Goal: Task Accomplishment & Management: Use online tool/utility

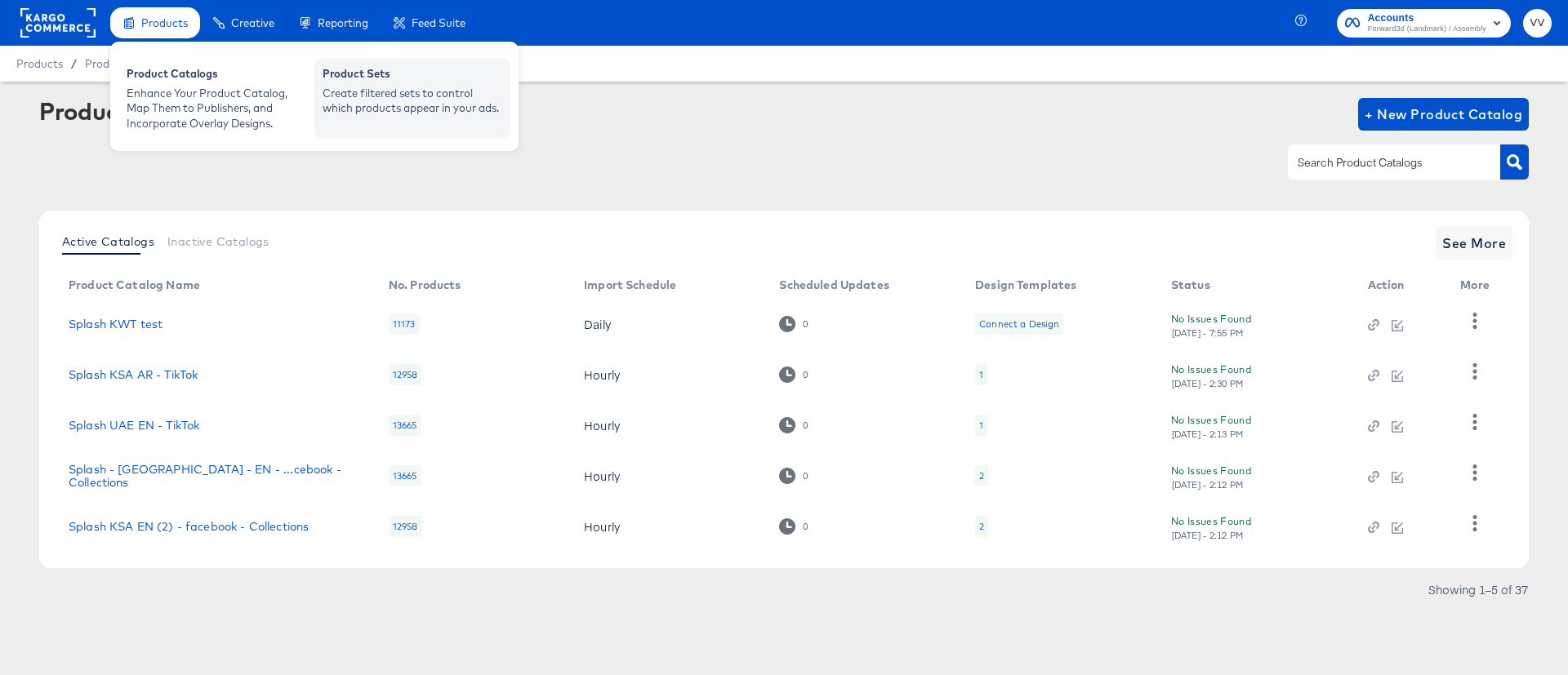
click at [405, 97] on div "Create filtered sets to control which products appear in your ads." at bounding box center [413, 100] width 180 height 30
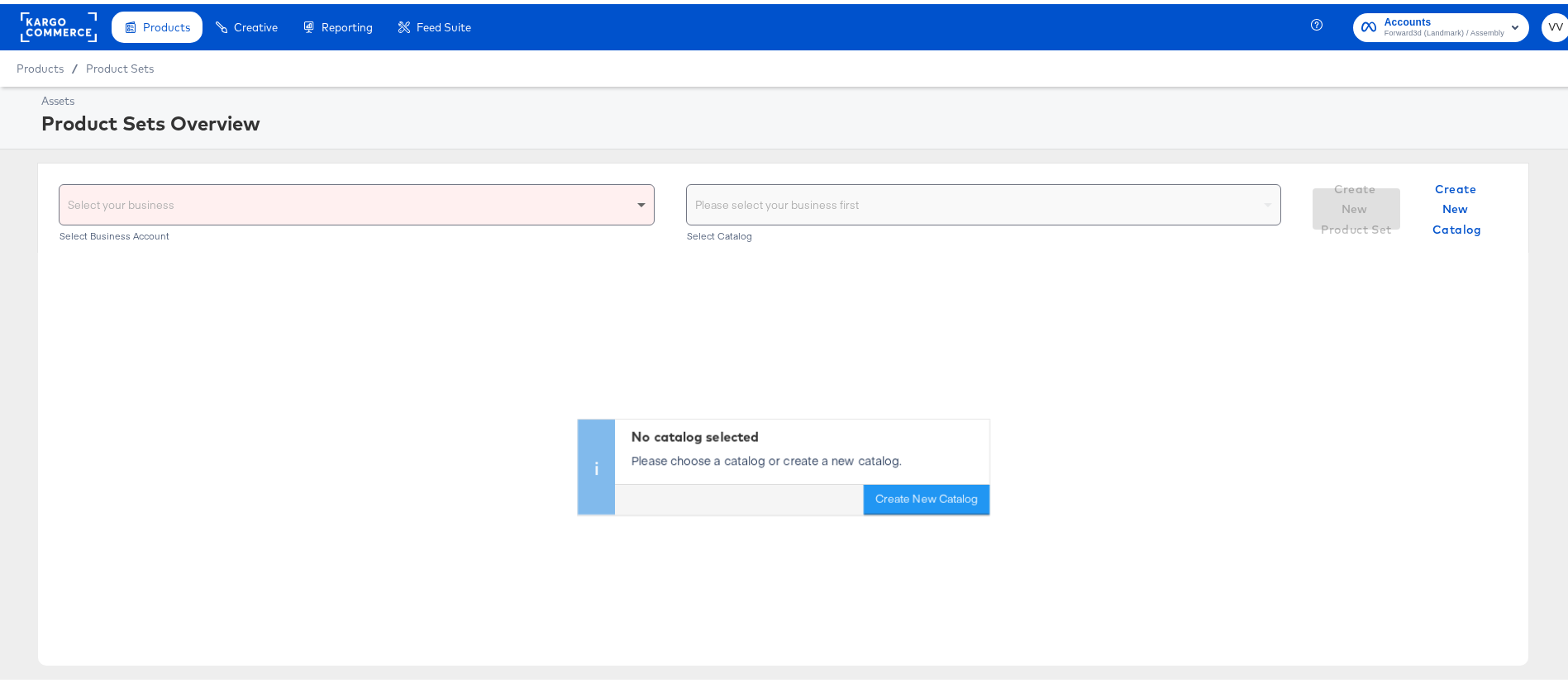
click at [633, 207] on span at bounding box center [644, 201] width 21 height 39
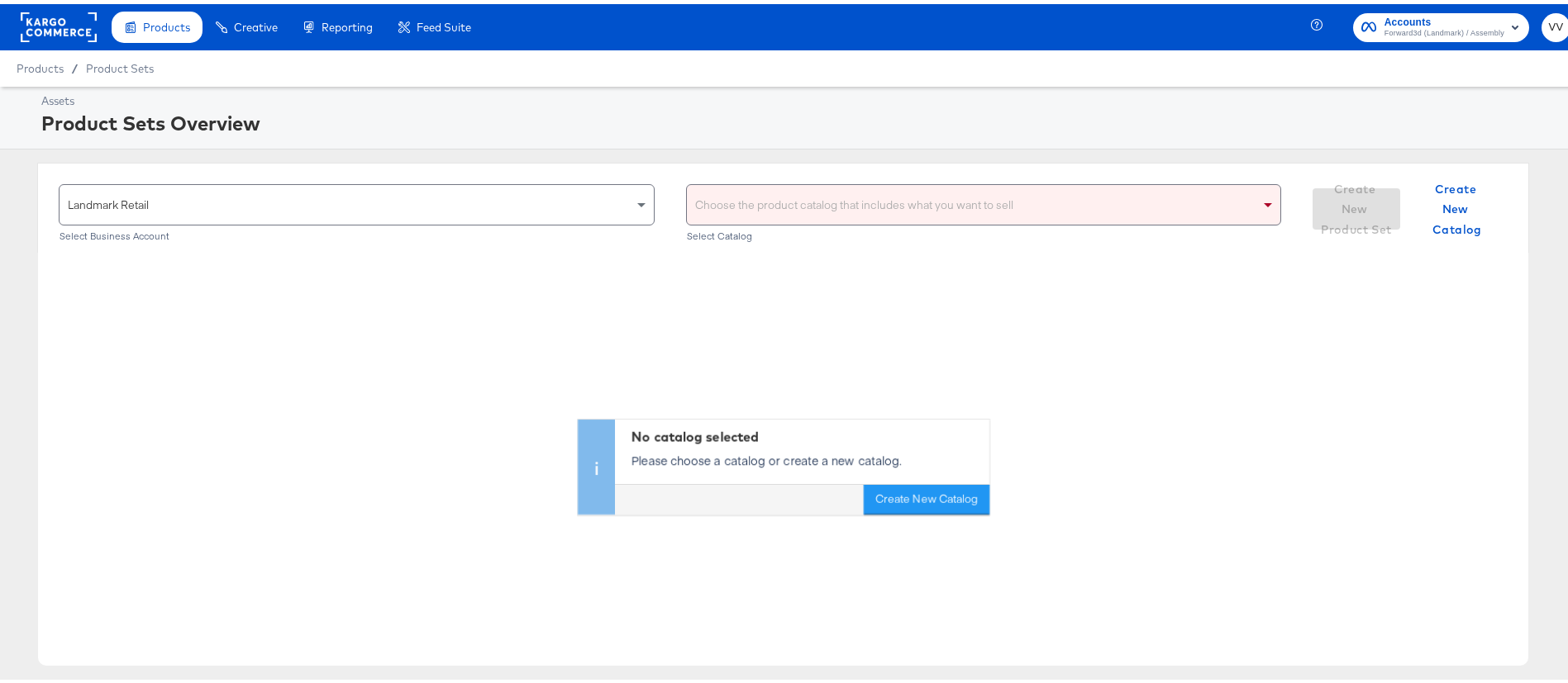
click at [867, 209] on div "Choose the product catalog that includes what you want to sell" at bounding box center [984, 201] width 595 height 39
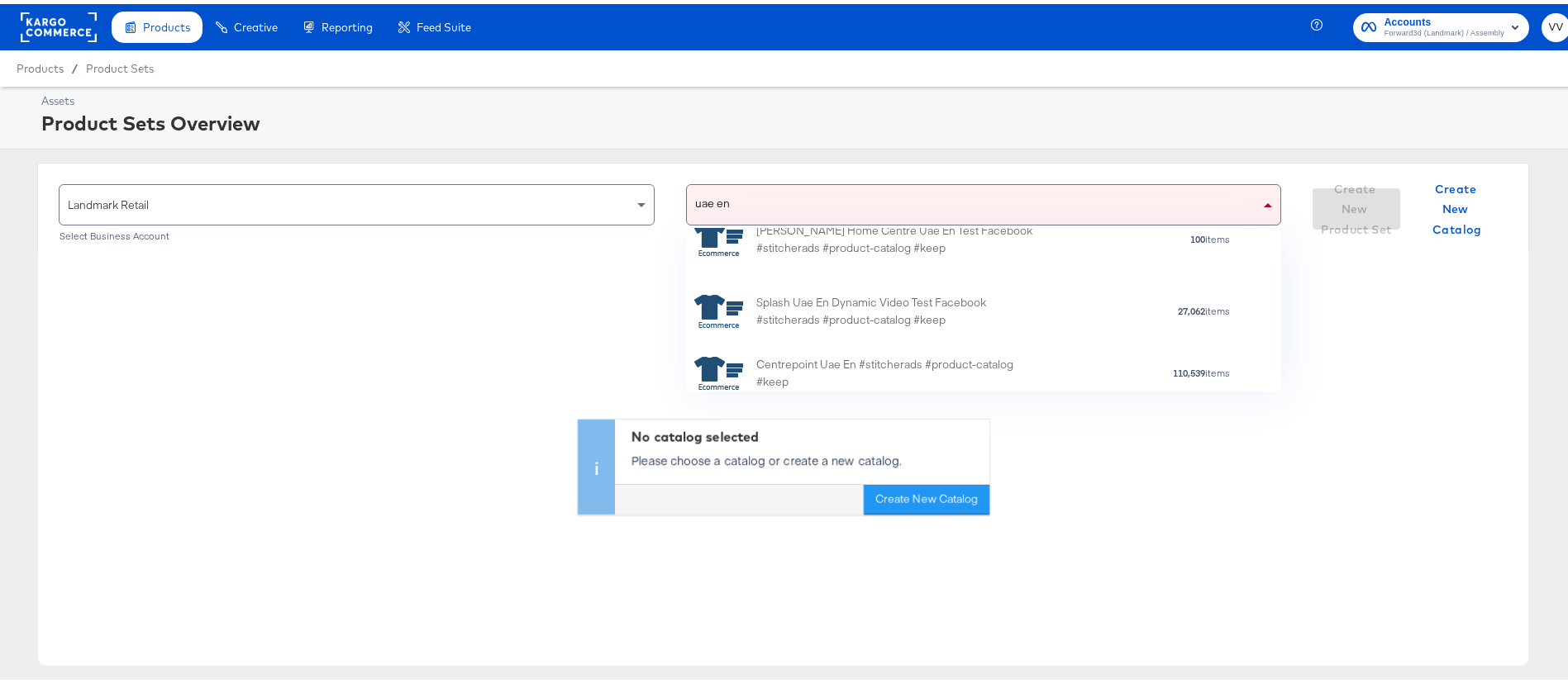
scroll to position [493, 0]
click at [912, 198] on div "[GEOGRAPHIC_DATA] en [GEOGRAPHIC_DATA] en" at bounding box center [973, 201] width 574 height 39
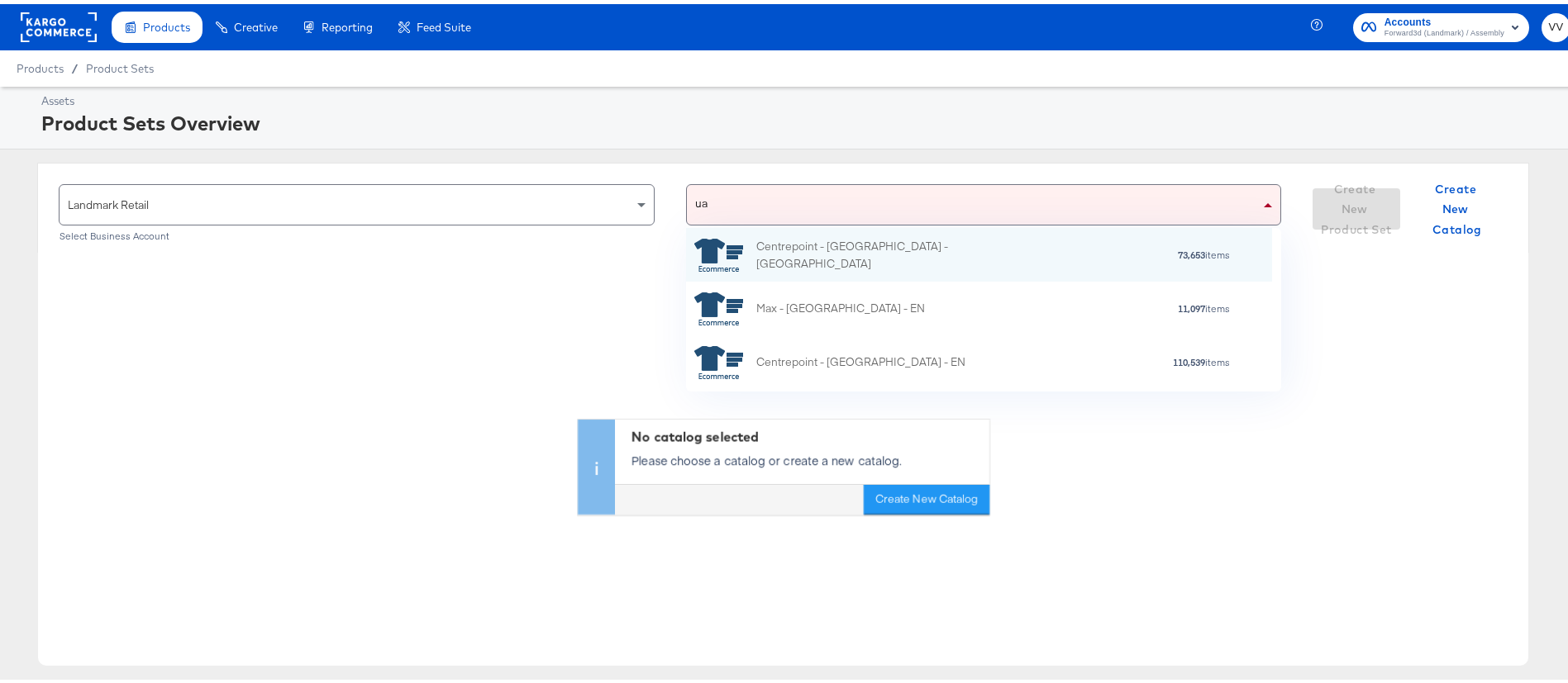
type input "u"
type input "e"
type input "[GEOGRAPHIC_DATA]"
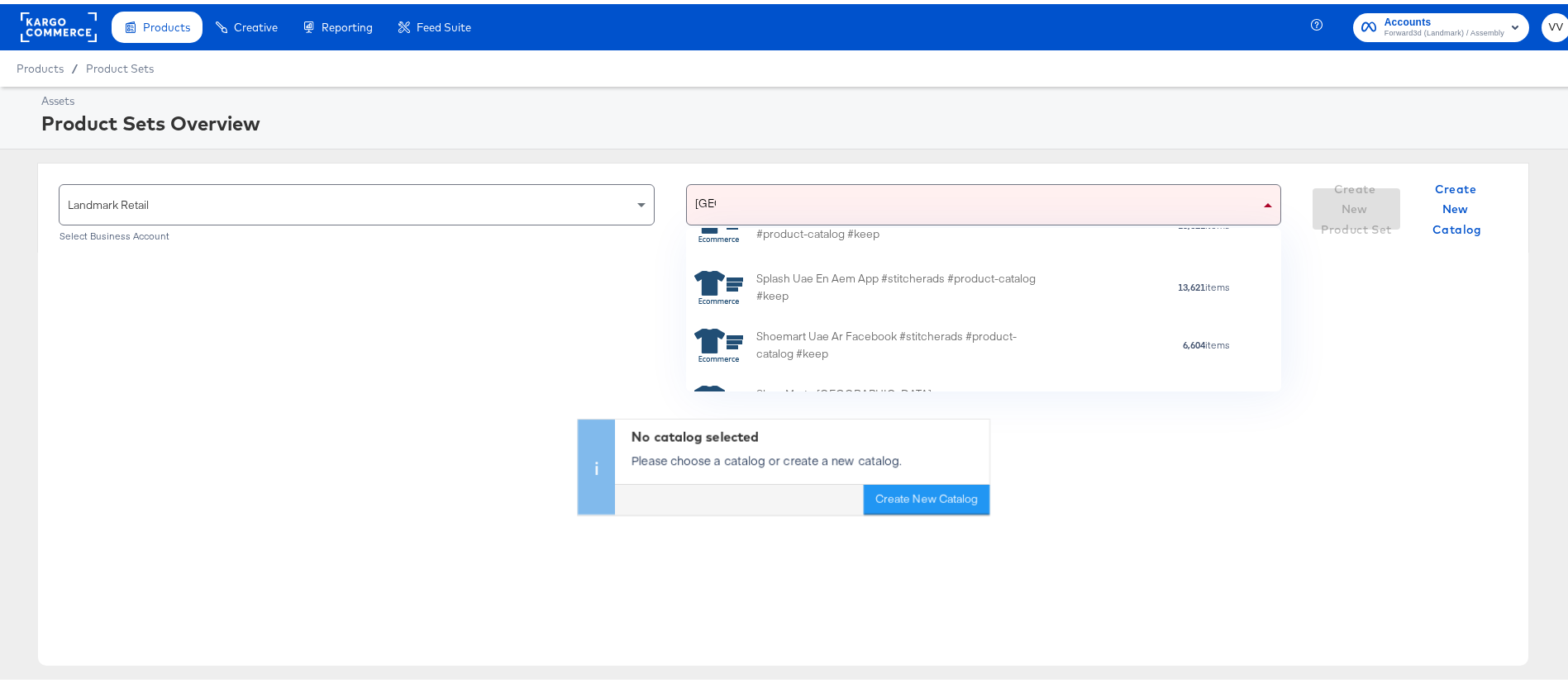
scroll to position [595, 0]
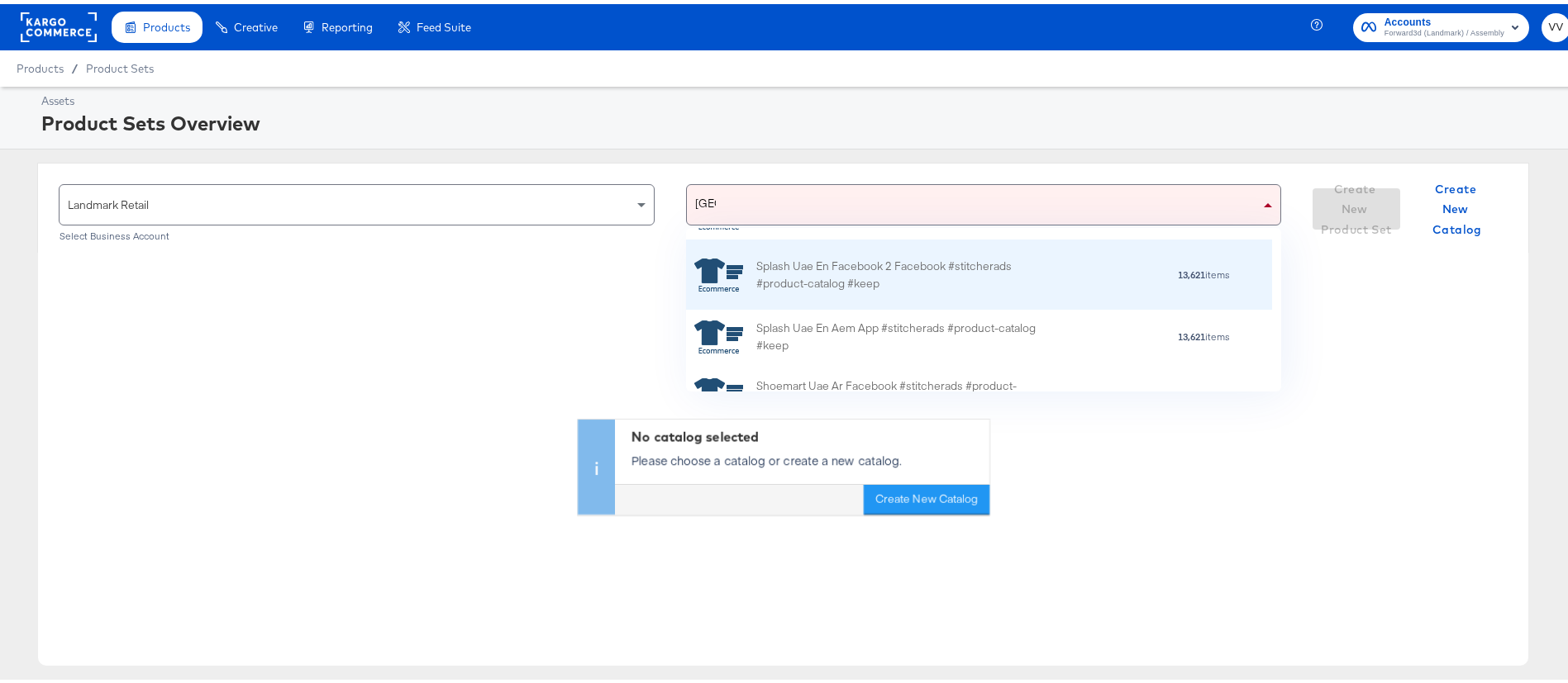
click at [1050, 273] on div "13,621 items" at bounding box center [1138, 271] width 185 height 11
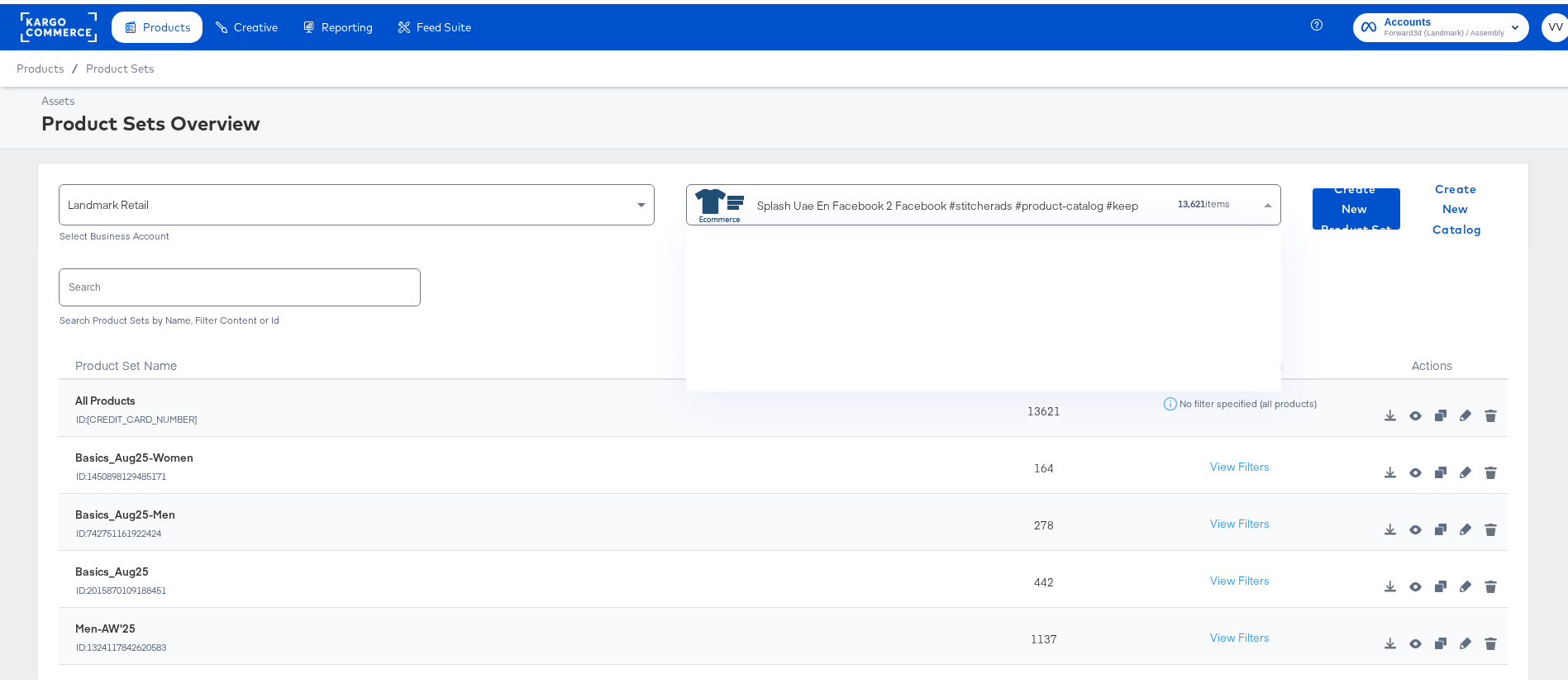
scroll to position [144, 567]
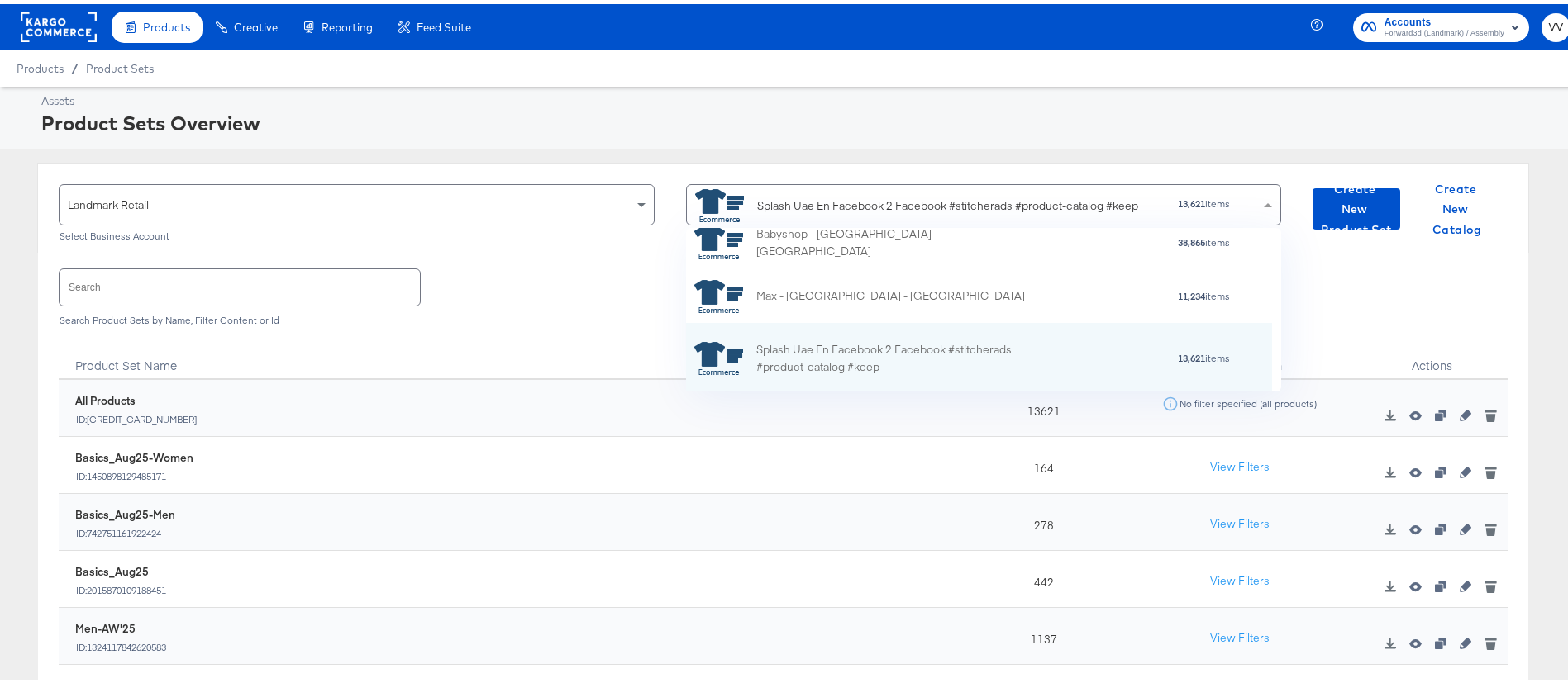
click at [230, 299] on input "text" at bounding box center [239, 283] width 360 height 36
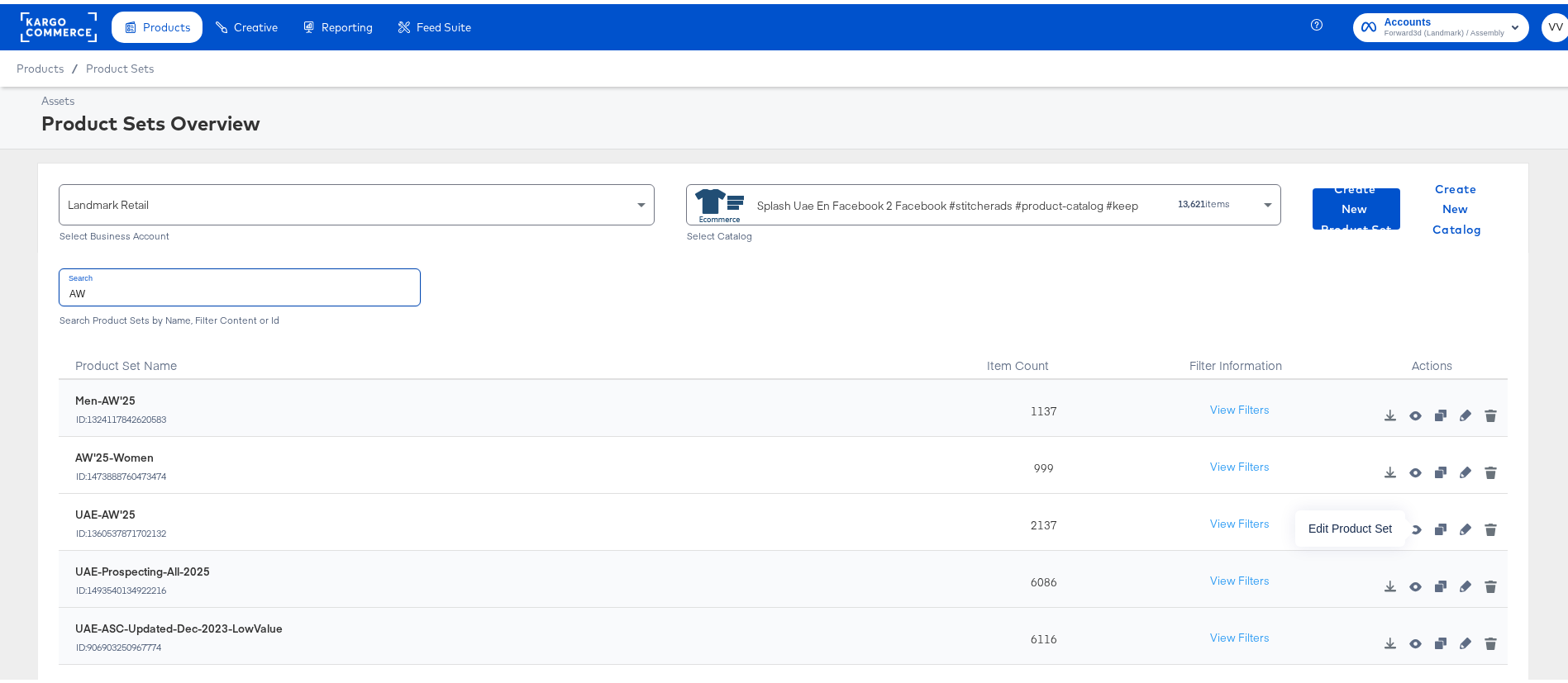
type input "AW"
click at [1460, 525] on icon "button" at bounding box center [1466, 525] width 11 height 11
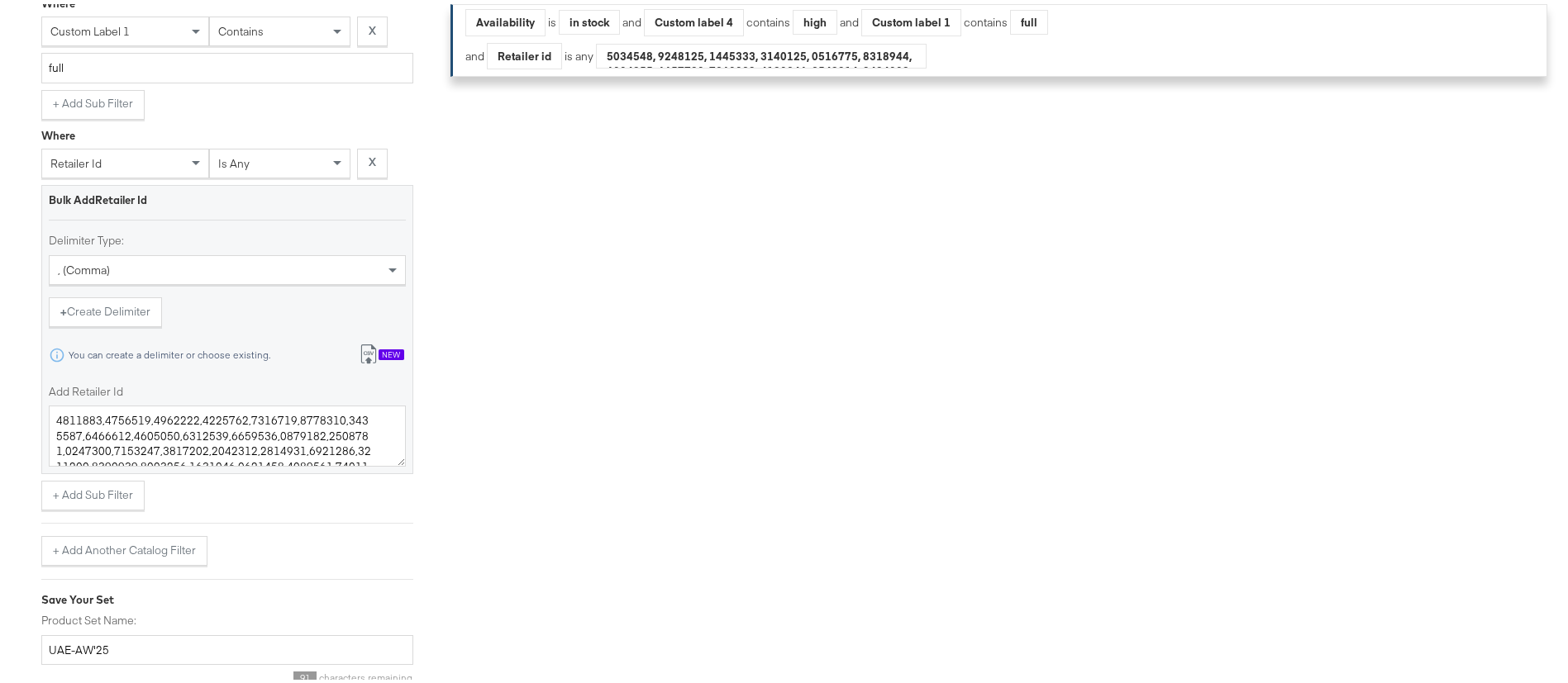
scroll to position [877, 0]
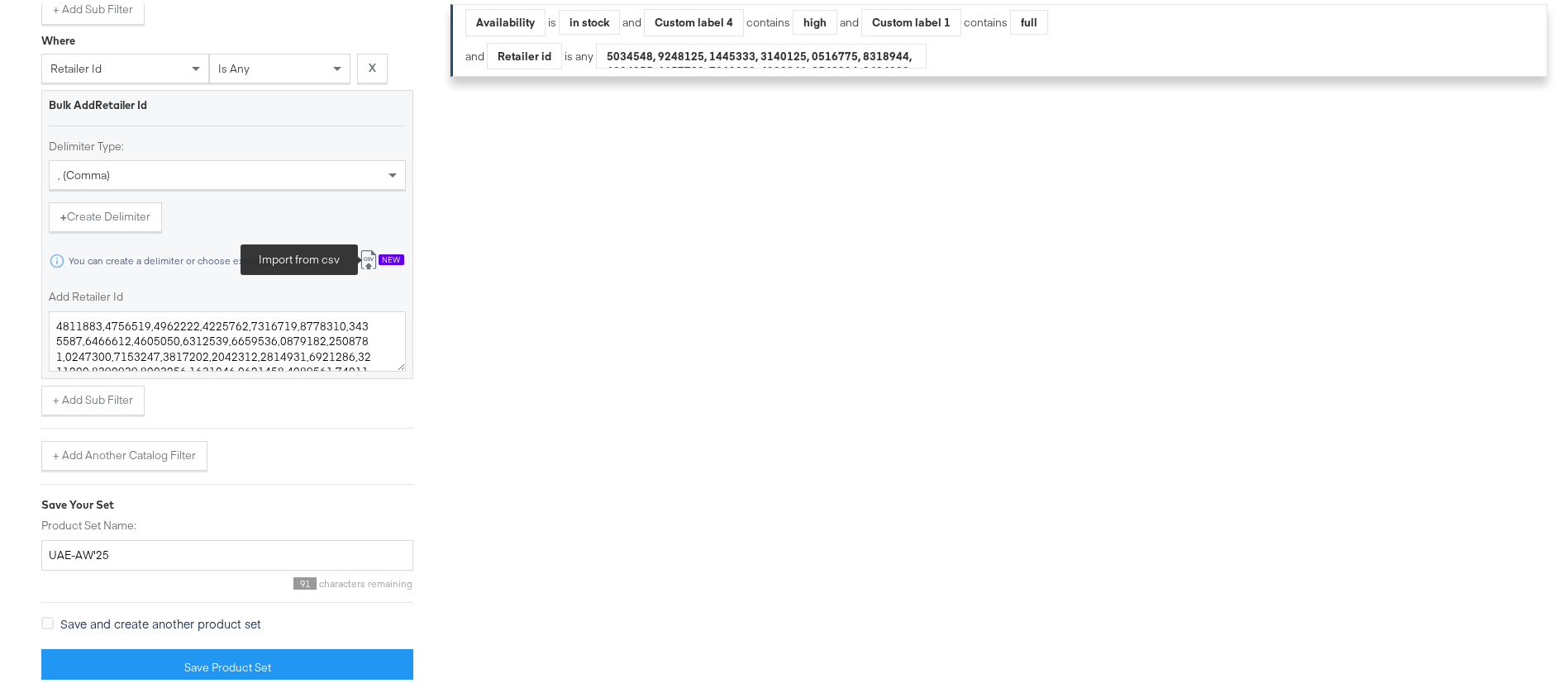
click at [368, 253] on icon at bounding box center [369, 256] width 20 height 20
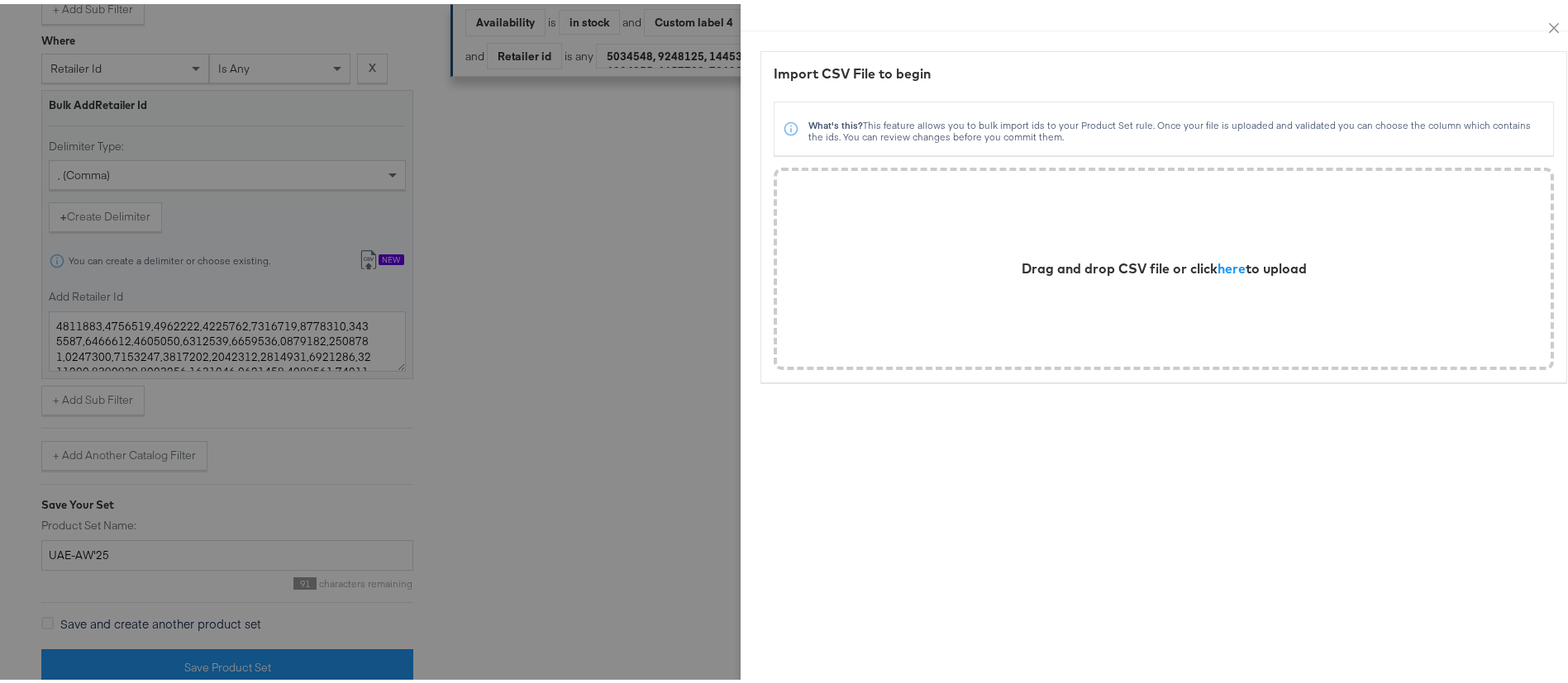
click at [1202, 272] on div "Drag and drop CSV file or click here to upload" at bounding box center [1164, 265] width 286 height 19
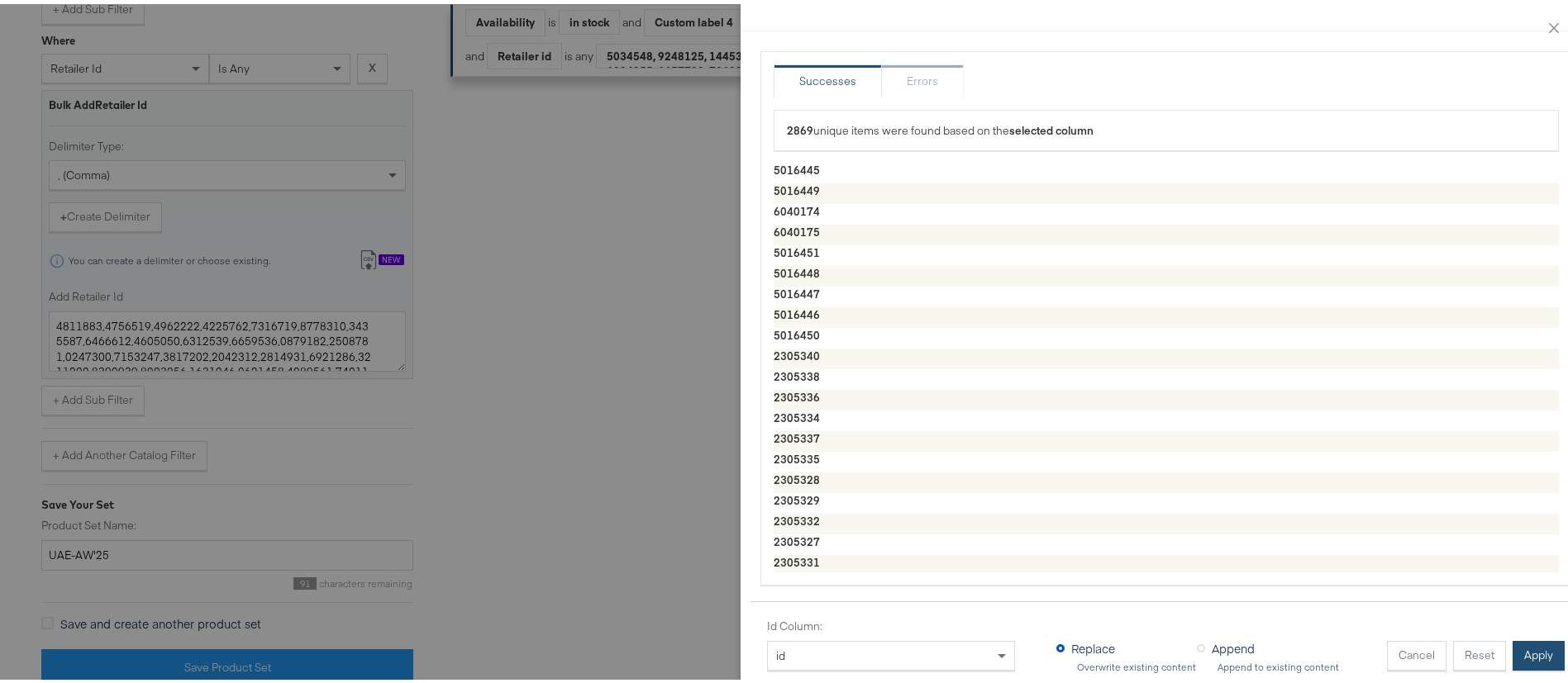
click at [1514, 637] on button "Apply" at bounding box center [1538, 652] width 52 height 30
type textarea "5016445,5016449,6040174,6040175,5016451,5016448,5016447,5016446,5016450,2305340…"
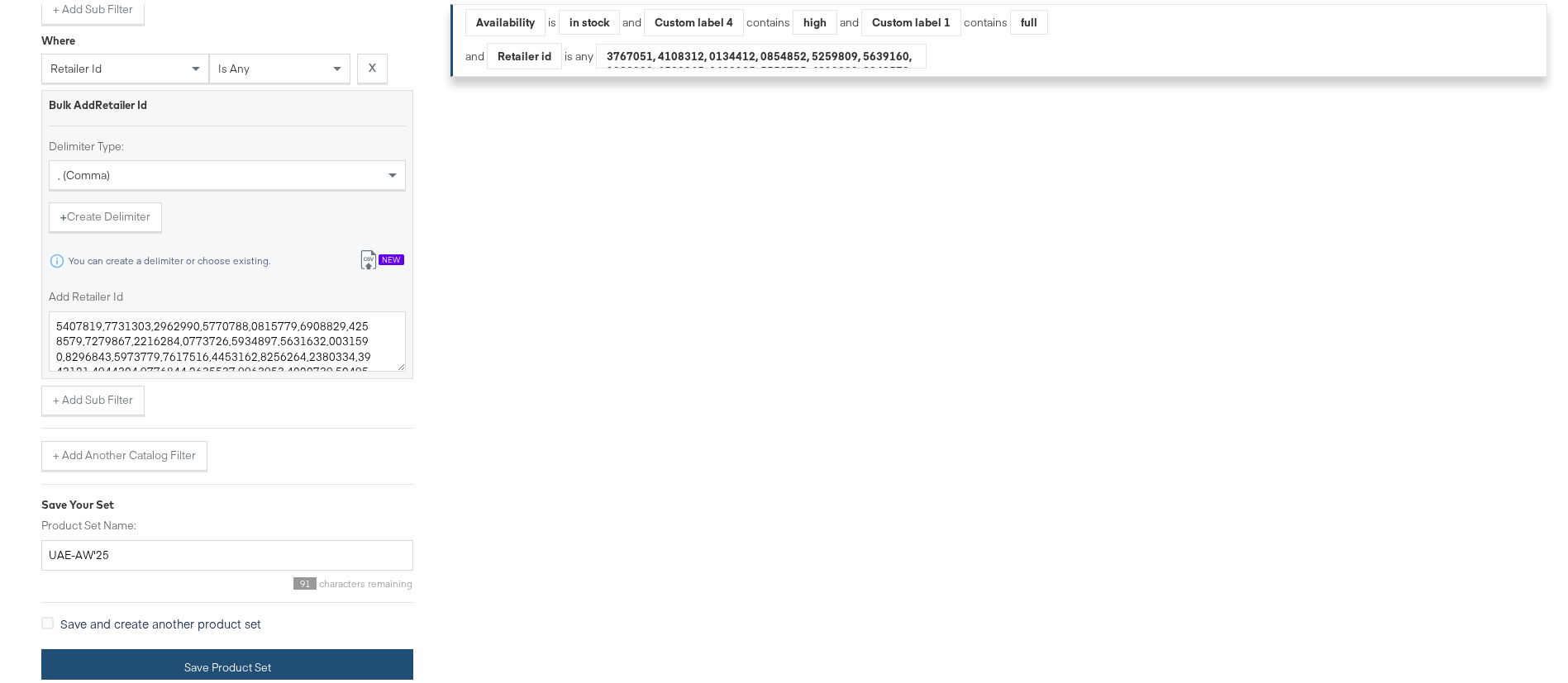
click at [261, 664] on button "Save Product Set" at bounding box center [227, 664] width 372 height 37
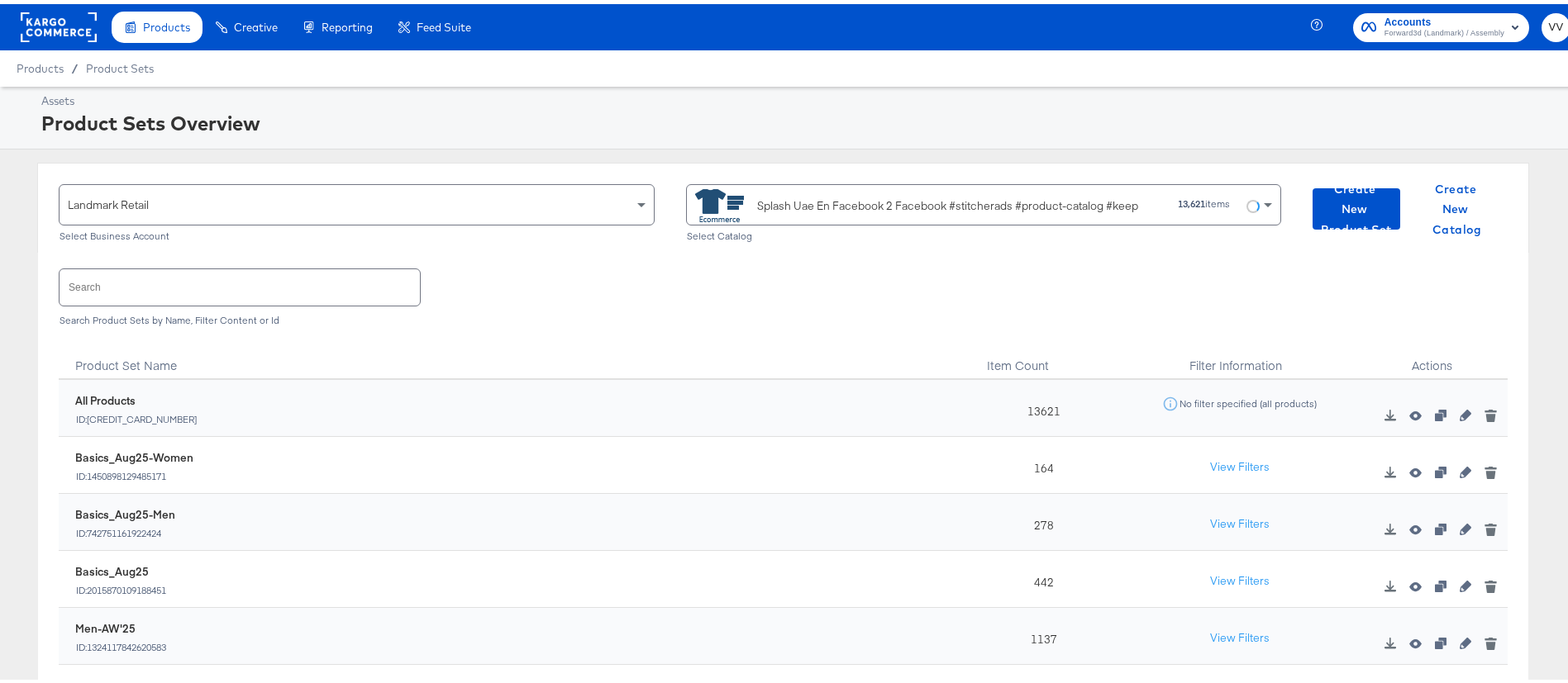
click at [307, 284] on input "text" at bounding box center [239, 283] width 360 height 36
type input "Aw"
click at [1460, 409] on icon "button" at bounding box center [1466, 411] width 11 height 11
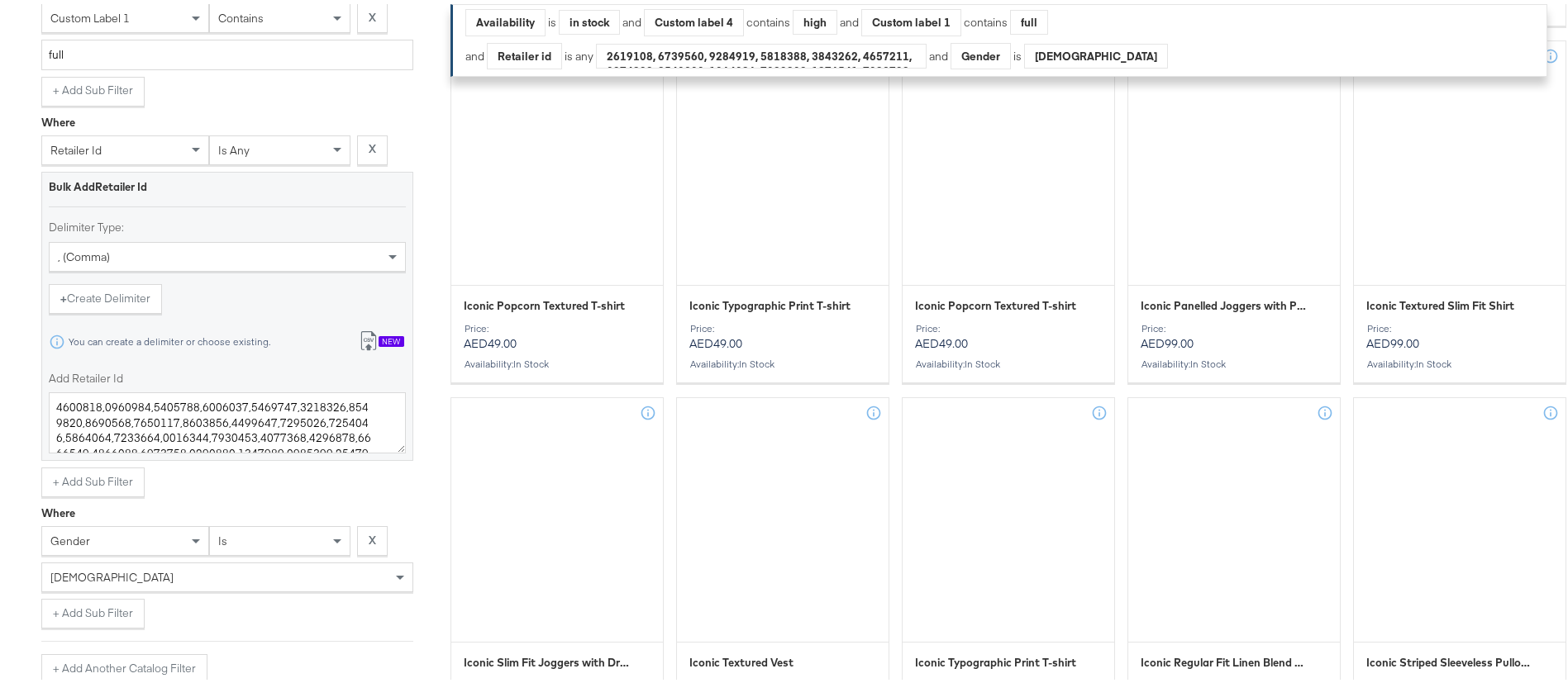
scroll to position [795, 0]
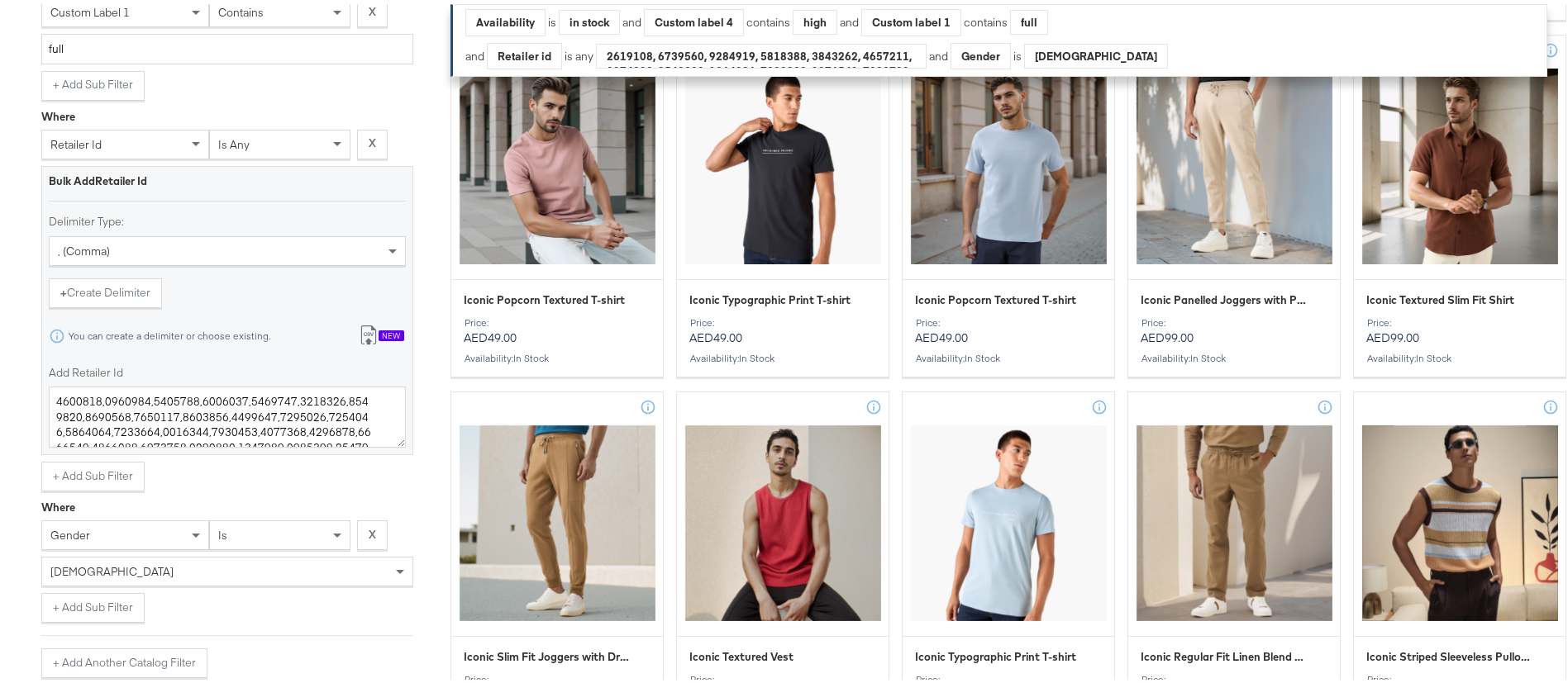
click at [378, 328] on button "Import from csv New" at bounding box center [381, 332] width 68 height 31
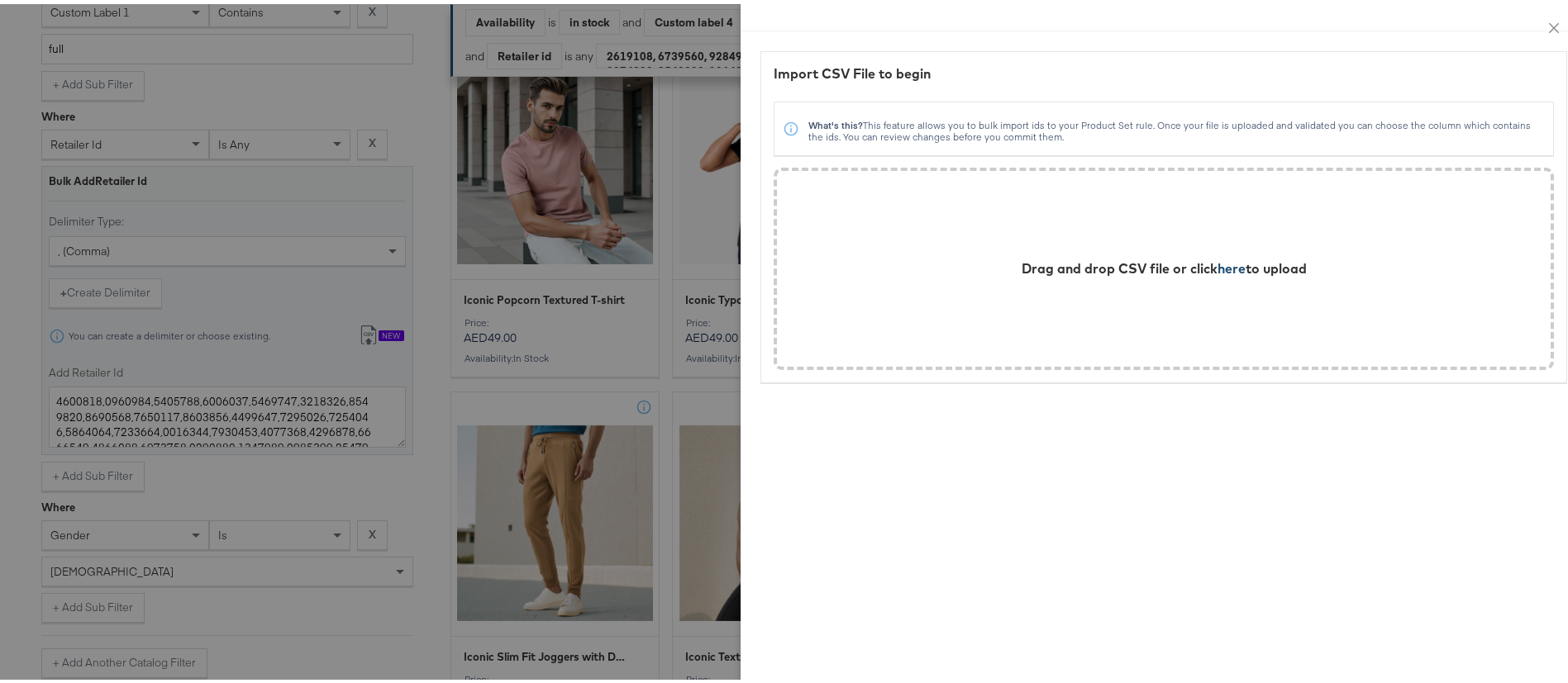
click at [1218, 267] on span "here" at bounding box center [1232, 264] width 28 height 17
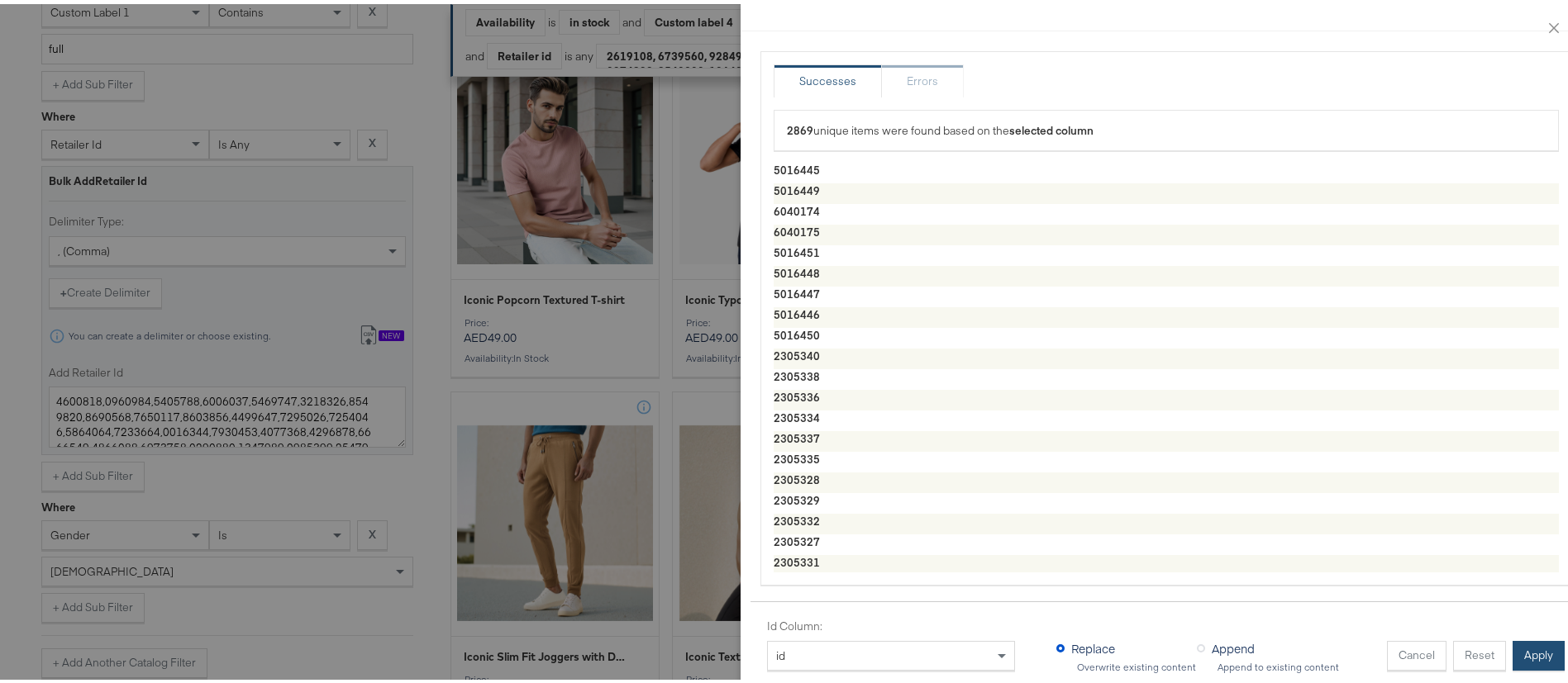
click at [1513, 637] on button "Apply" at bounding box center [1538, 652] width 52 height 30
type textarea "5016445,5016449,6040174,6040175,5016451,5016448,5016447,5016446,5016450,2305340…"
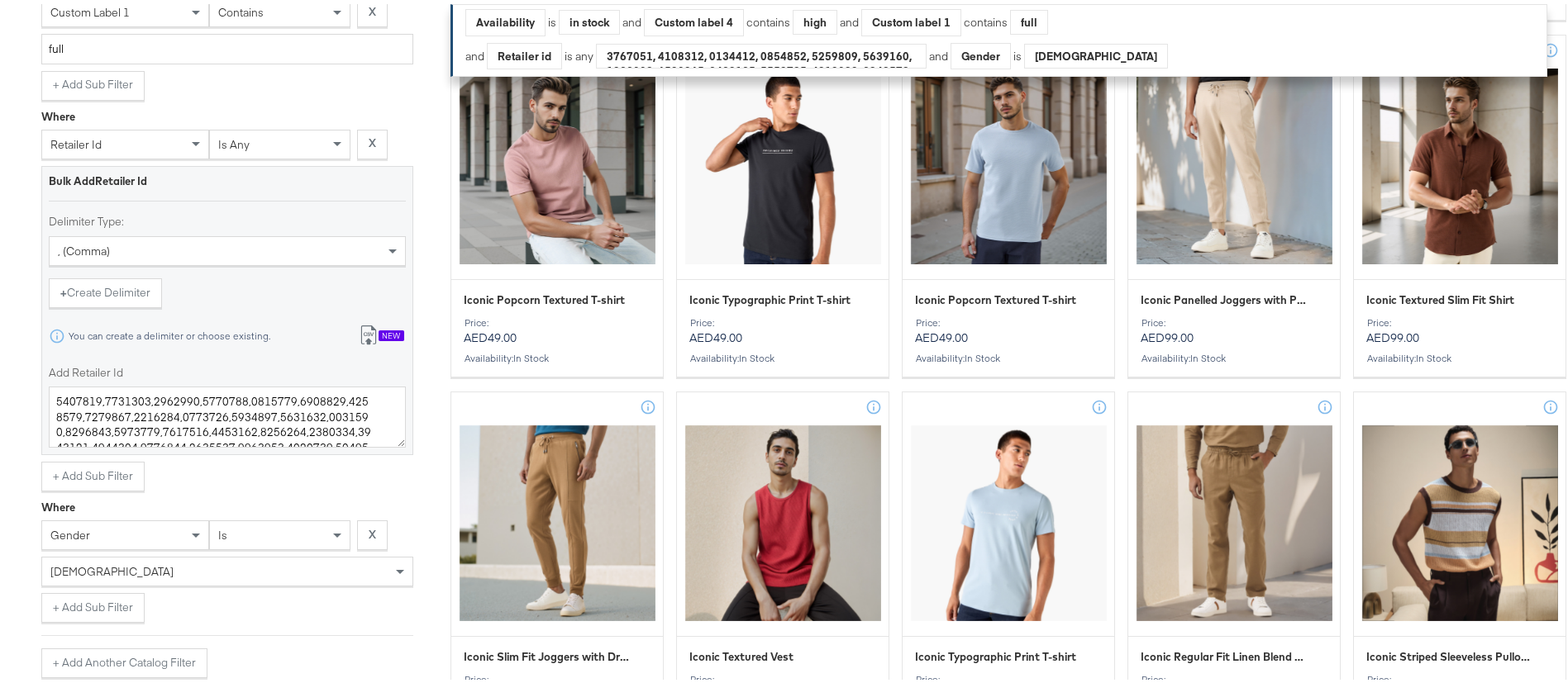
scroll to position [1008, 0]
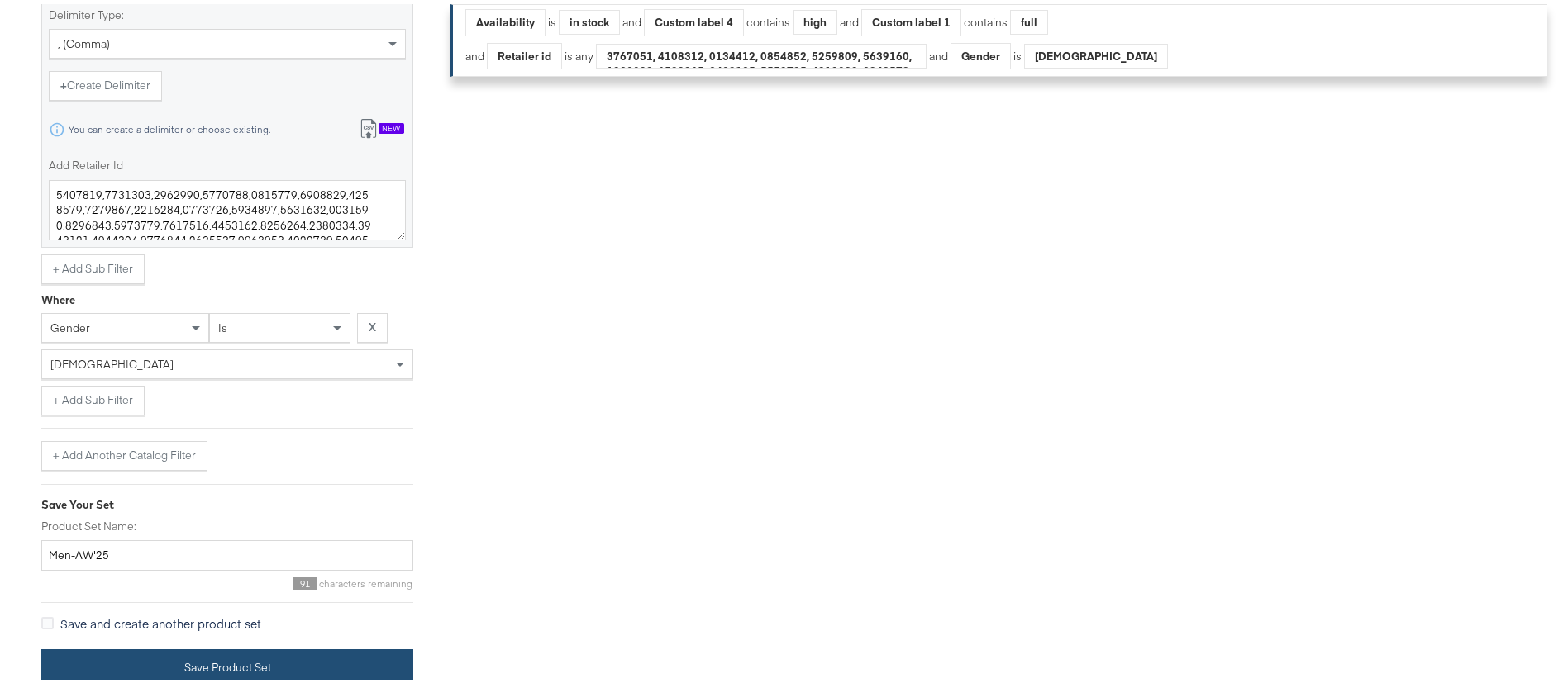
click at [310, 651] on button "Save Product Set" at bounding box center [227, 664] width 372 height 37
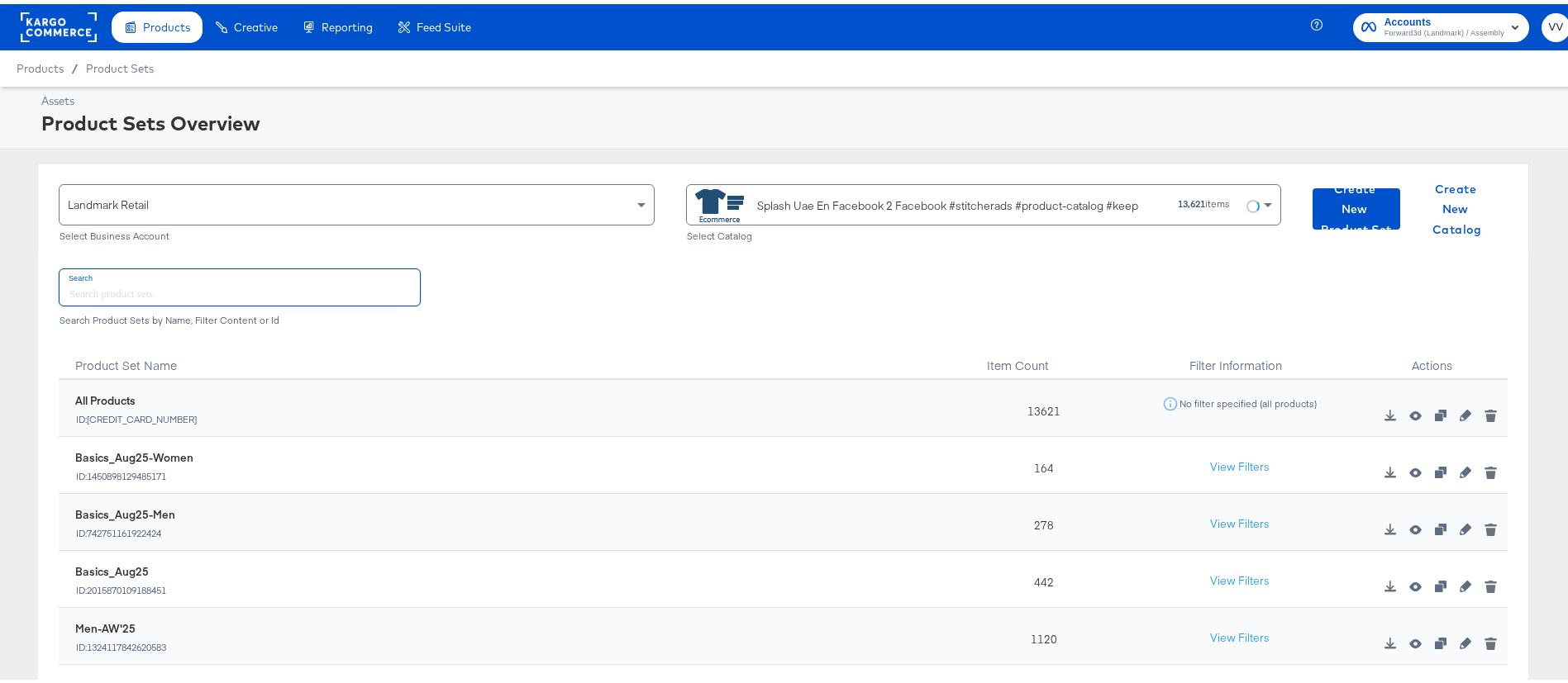
click at [353, 275] on input "text" at bounding box center [239, 283] width 360 height 36
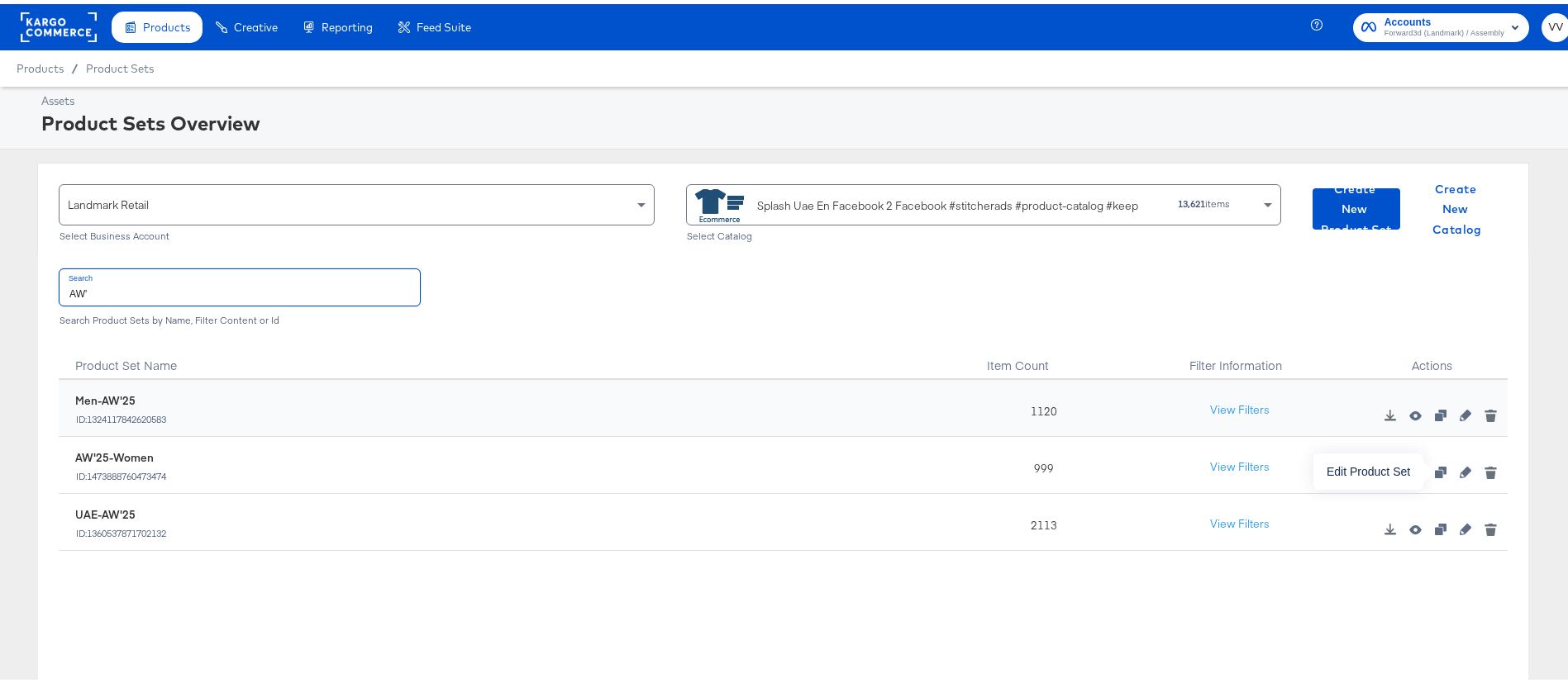
type input "AW'"
click at [1460, 467] on icon "button" at bounding box center [1466, 468] width 11 height 11
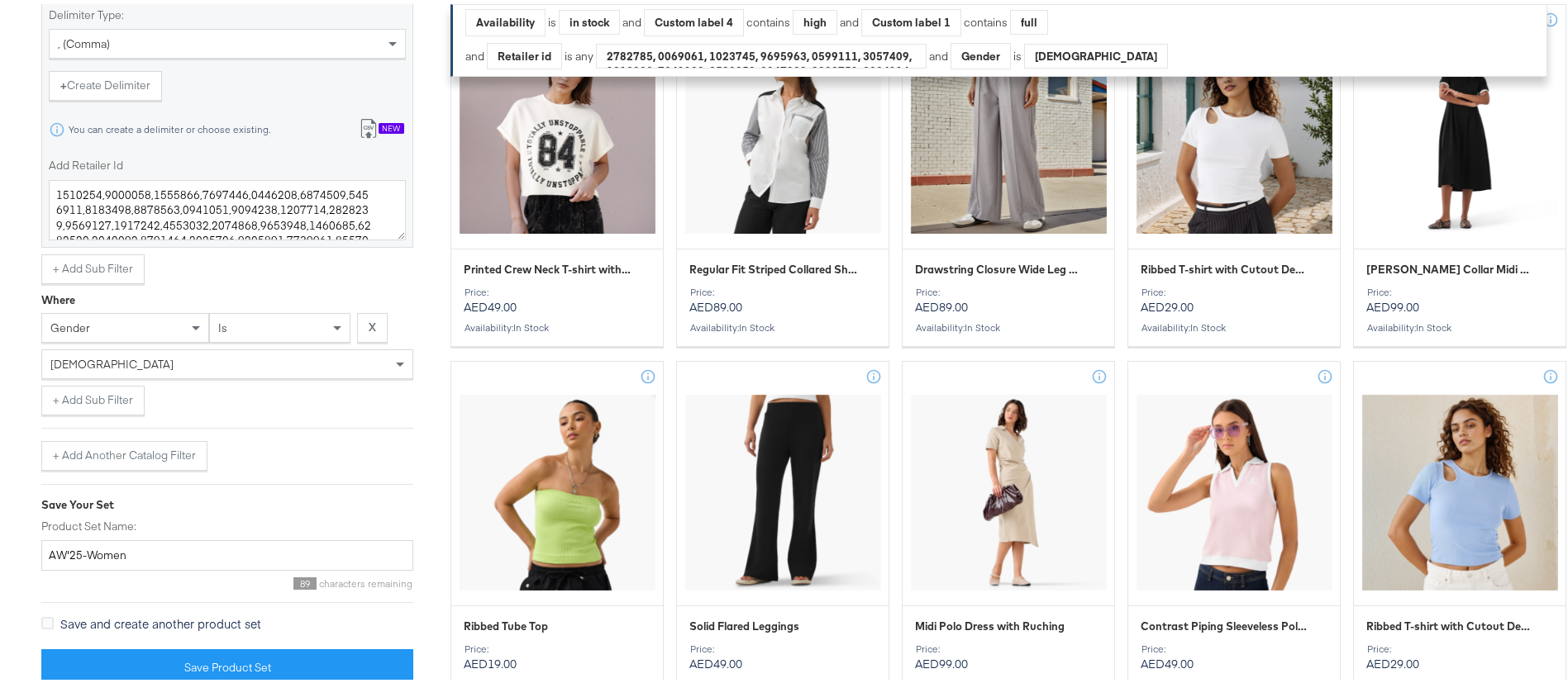
scroll to position [1065, 0]
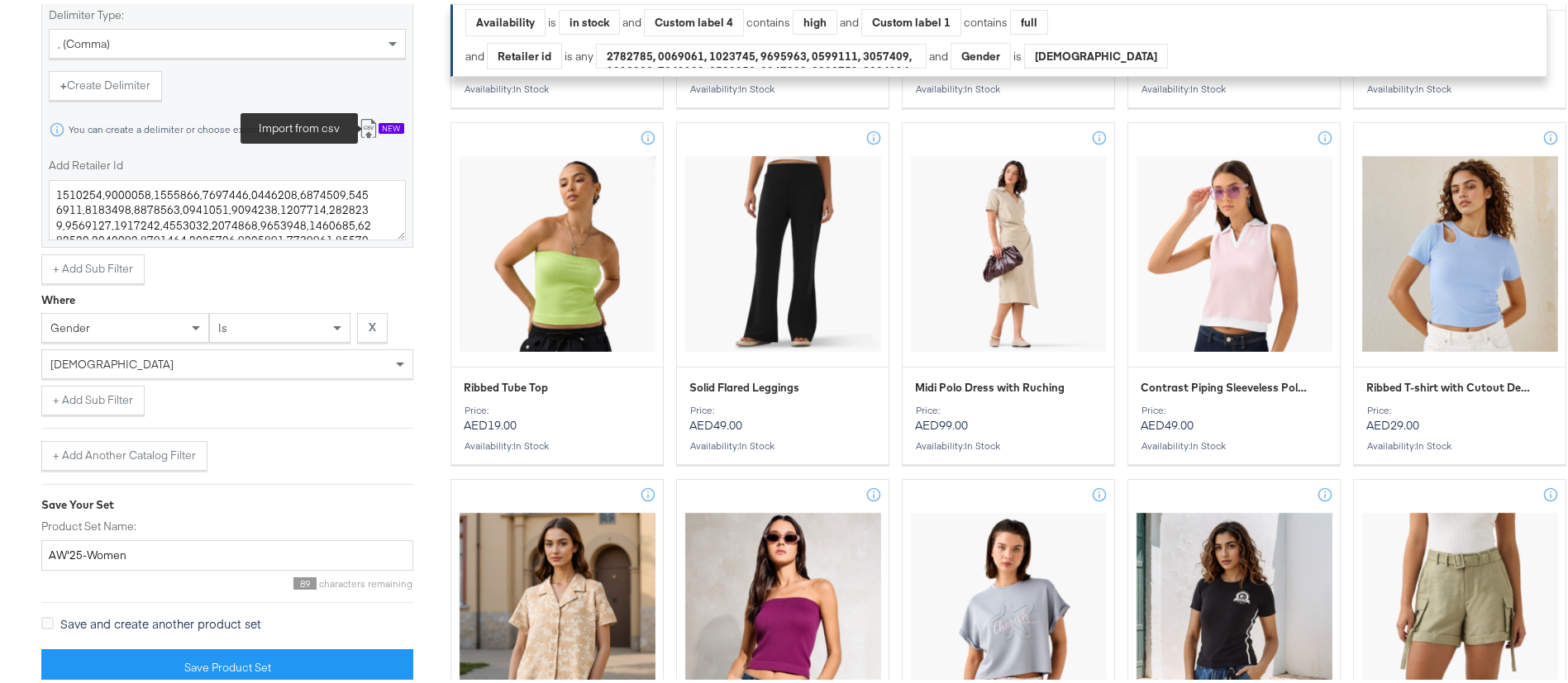
click at [371, 118] on icon at bounding box center [369, 124] width 20 height 20
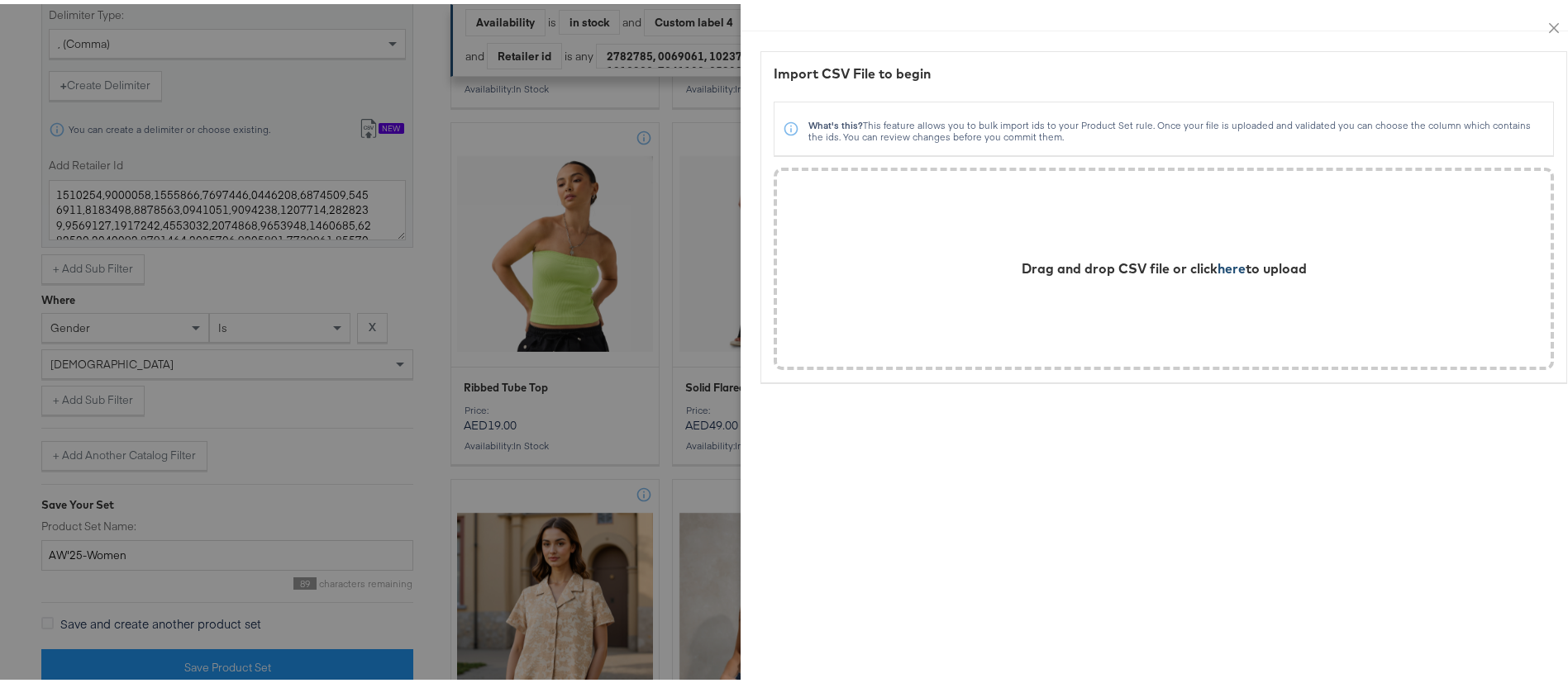
click at [1218, 263] on span "here" at bounding box center [1232, 264] width 28 height 17
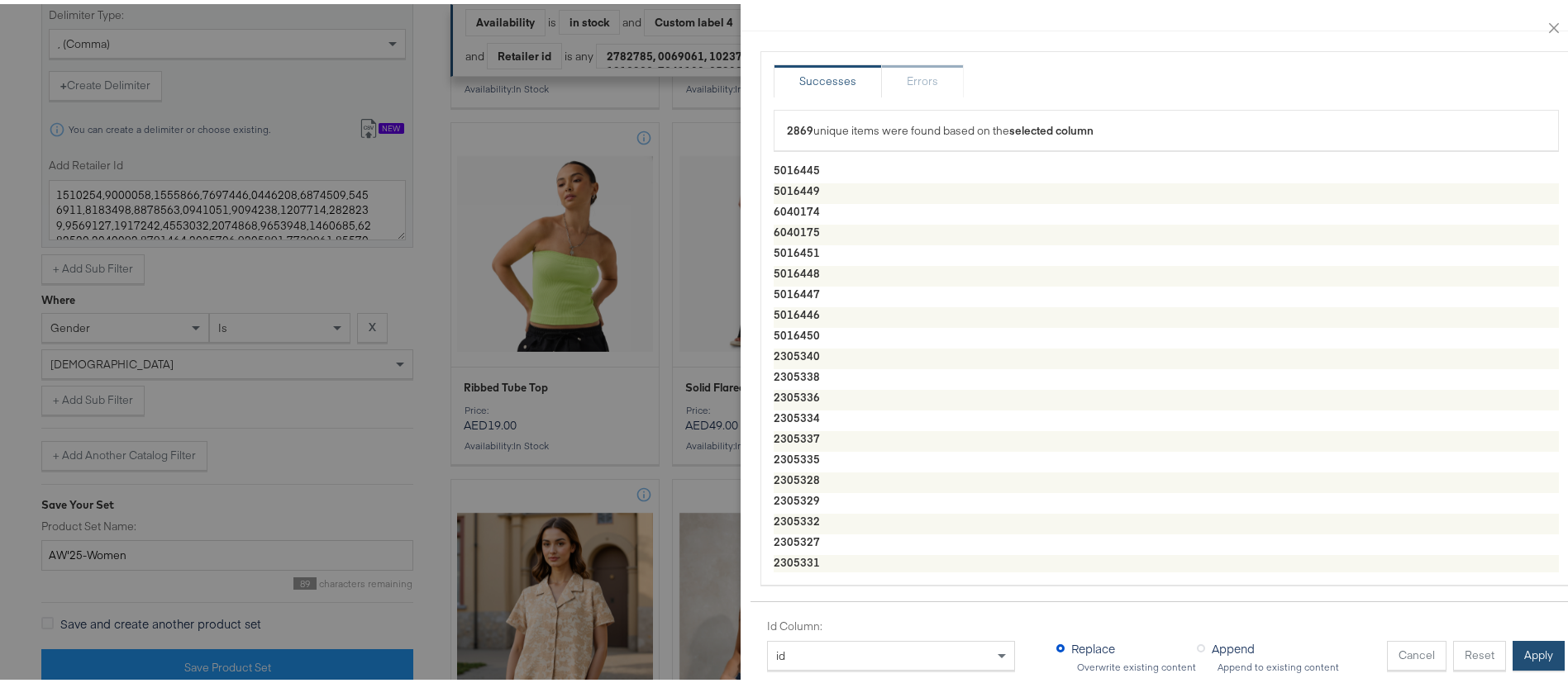
click at [1513, 637] on button "Apply" at bounding box center [1538, 652] width 52 height 30
type textarea "5016445,5016449,6040174,6040175,5016451,5016448,5016447,5016446,5016450,2305340…"
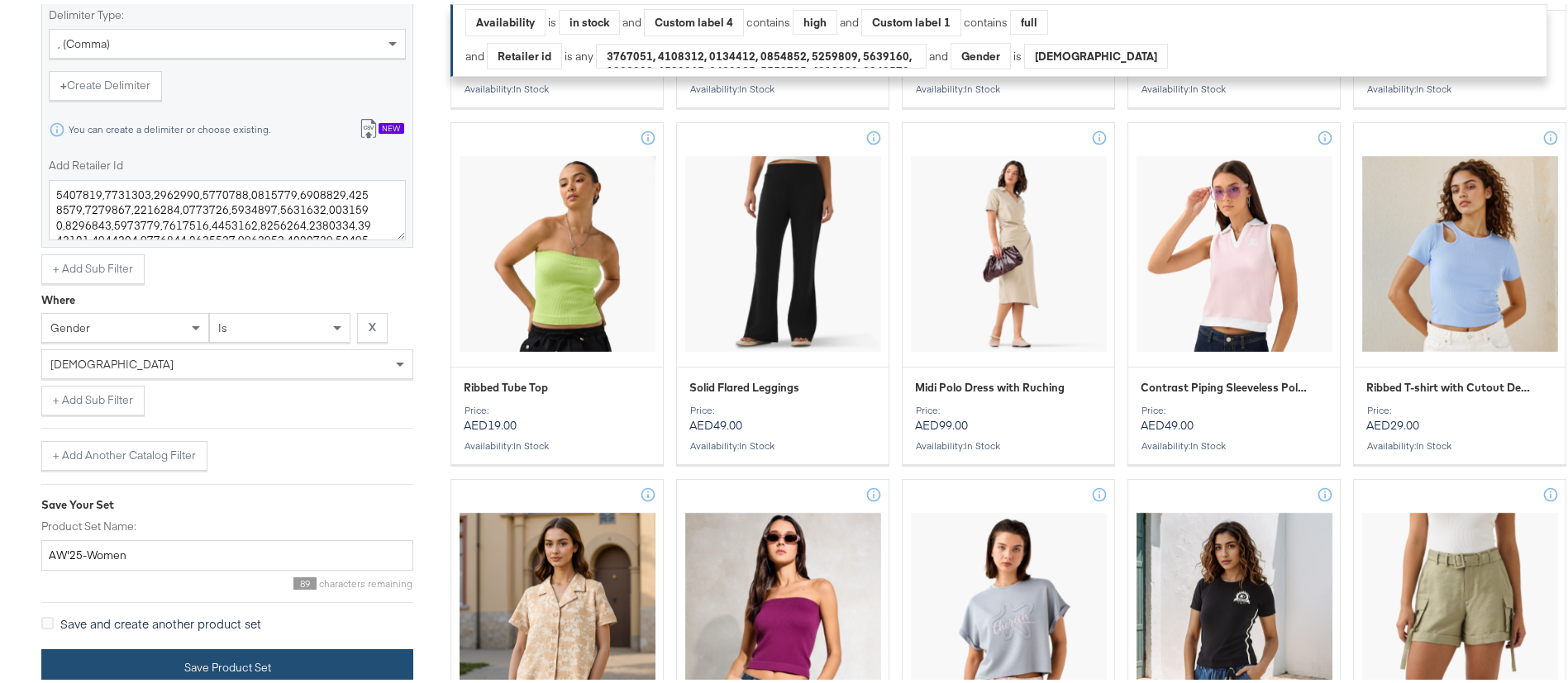
click at [352, 663] on button "Save Product Set" at bounding box center [227, 664] width 372 height 37
